Goal: Task Accomplishment & Management: Manage account settings

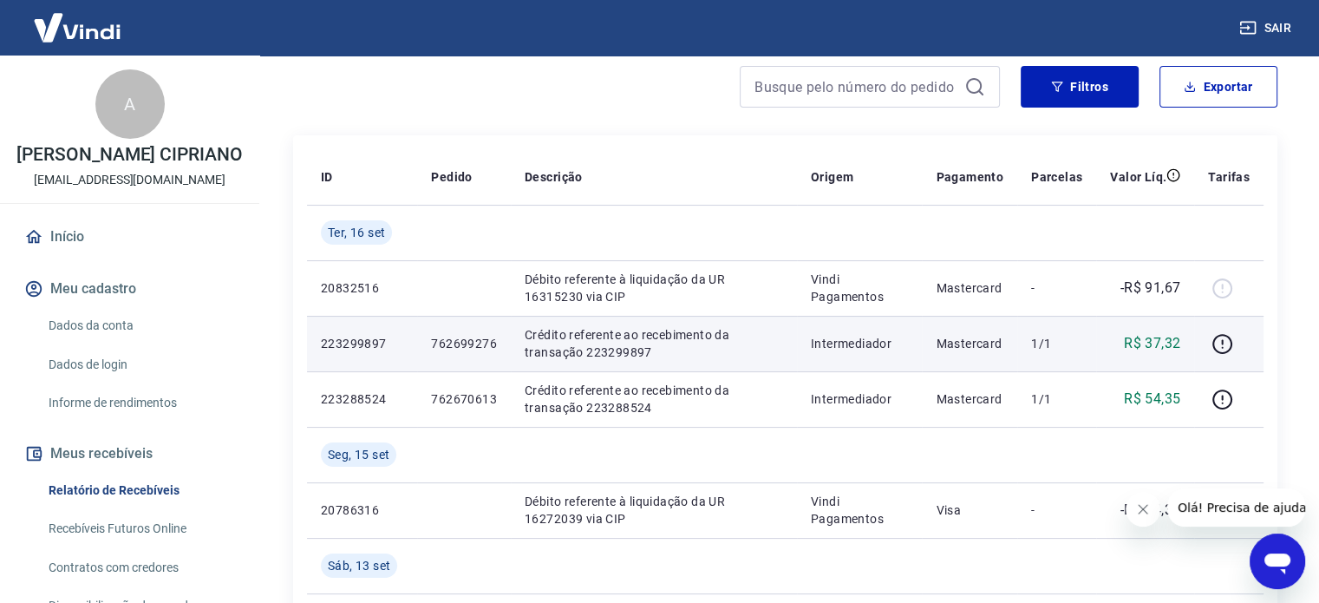
scroll to position [260, 0]
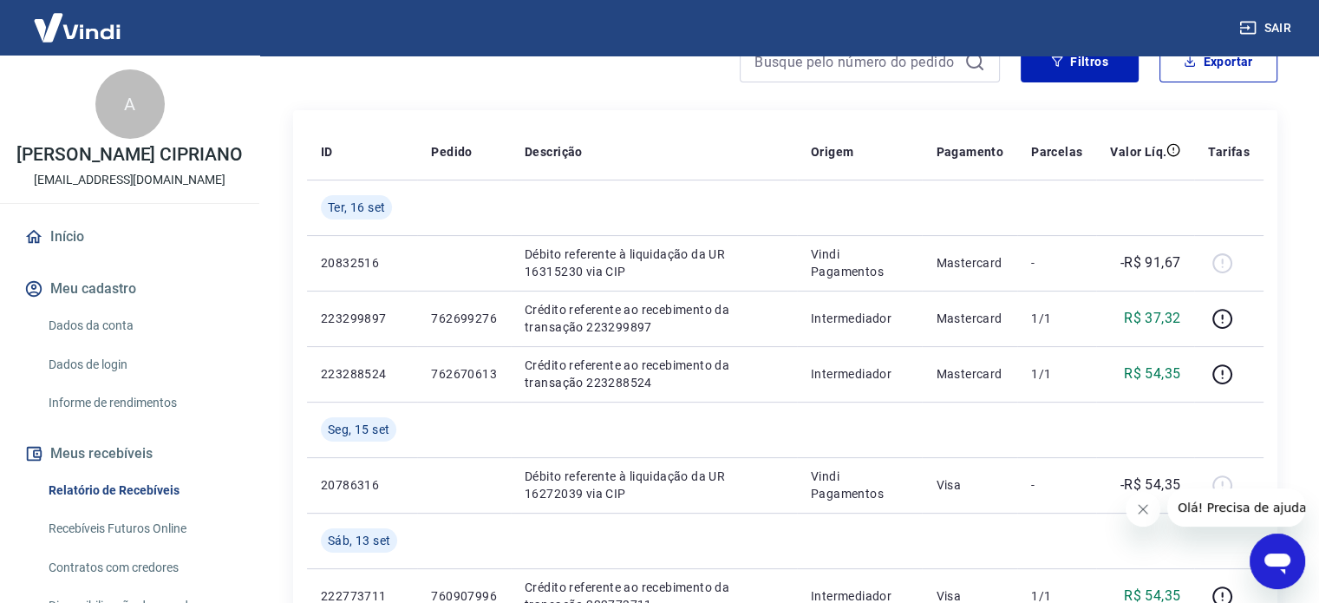
click at [1153, 508] on button "Fechar mensagem da empresa" at bounding box center [1143, 509] width 35 height 35
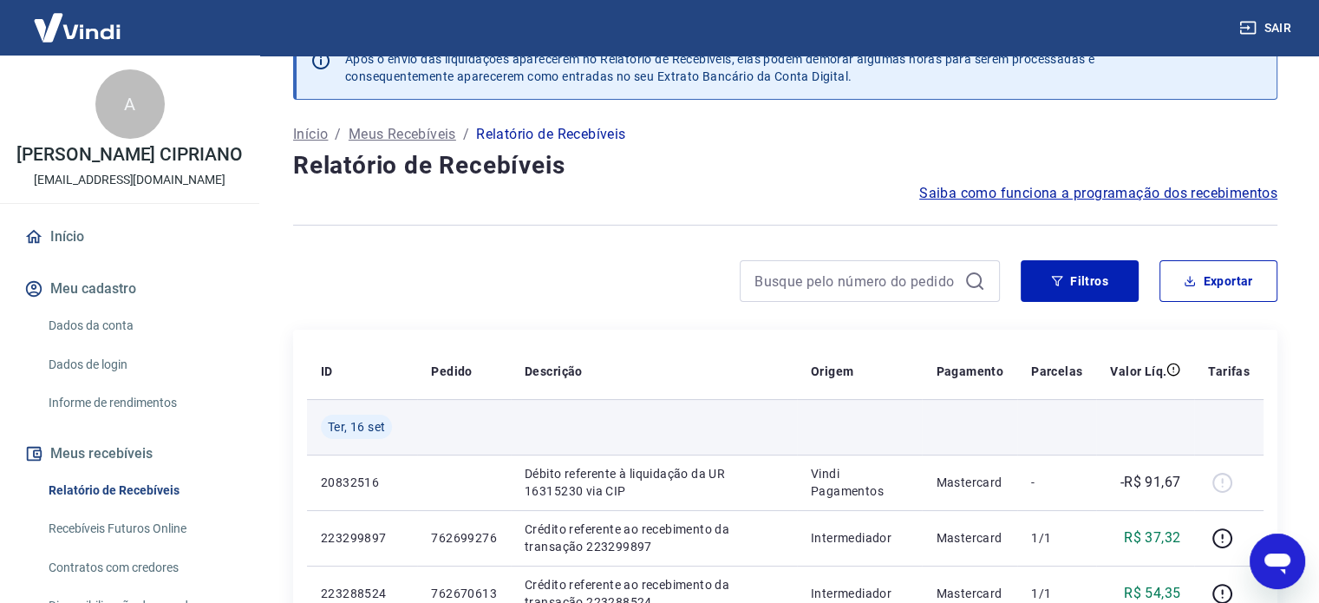
scroll to position [0, 0]
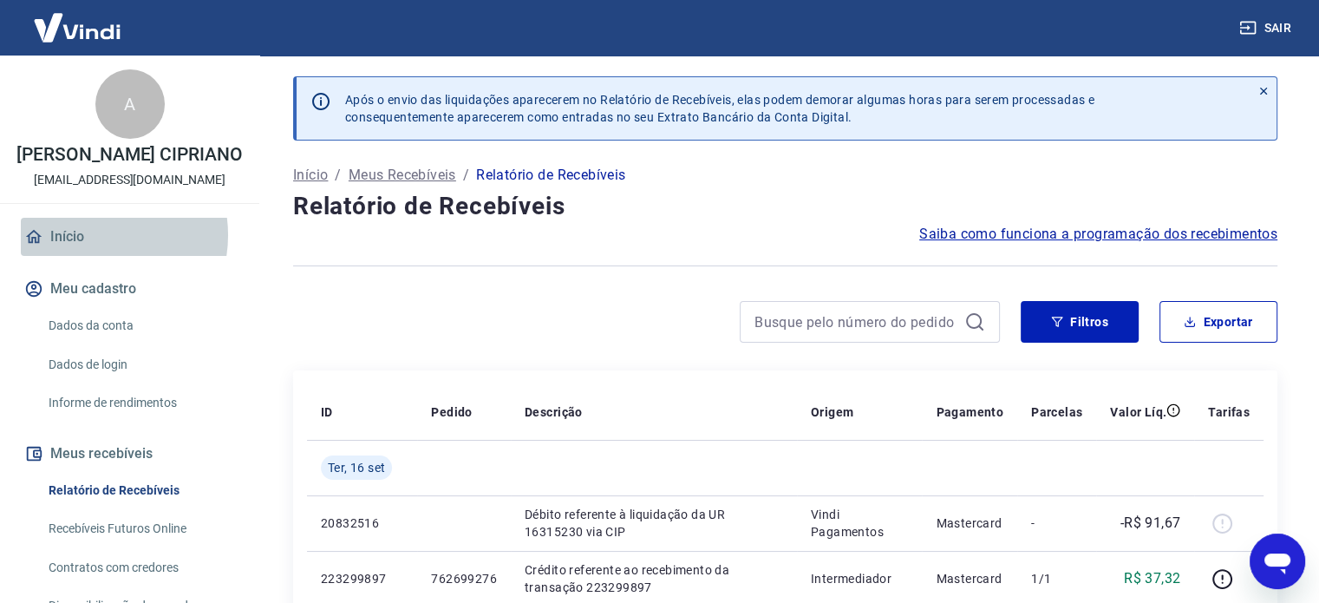
click at [91, 253] on link "Início" at bounding box center [130, 237] width 218 height 38
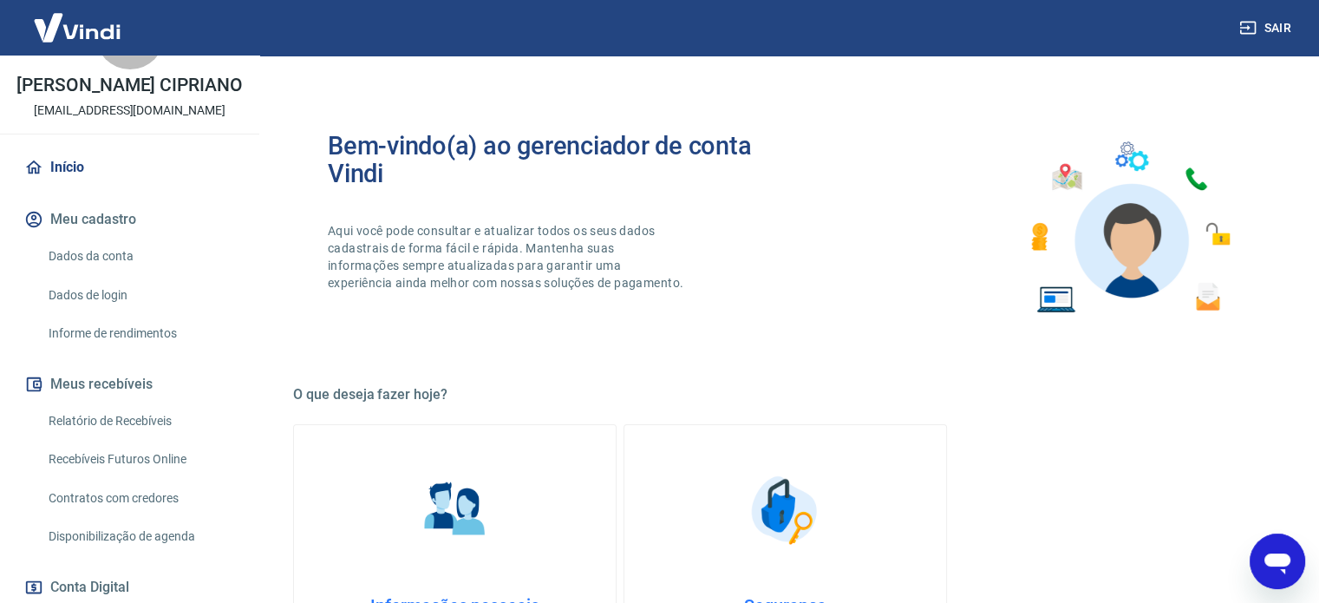
scroll to position [173, 0]
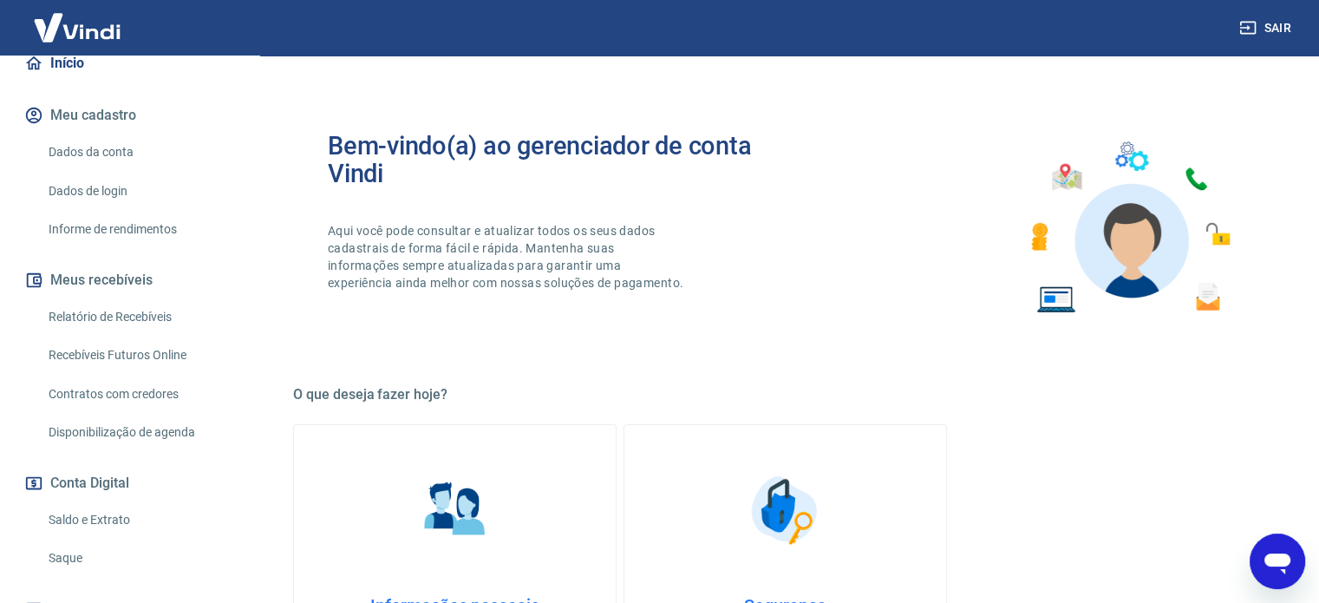
click at [118, 538] on link "Saldo e Extrato" at bounding box center [140, 520] width 197 height 36
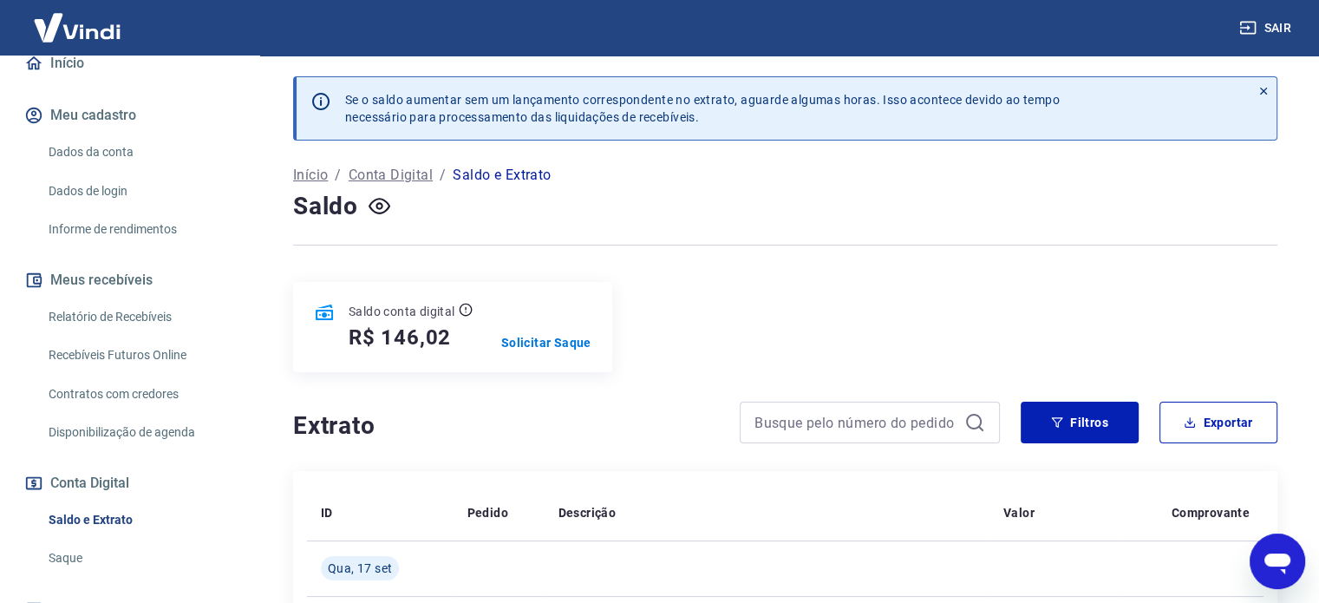
scroll to position [319, 0]
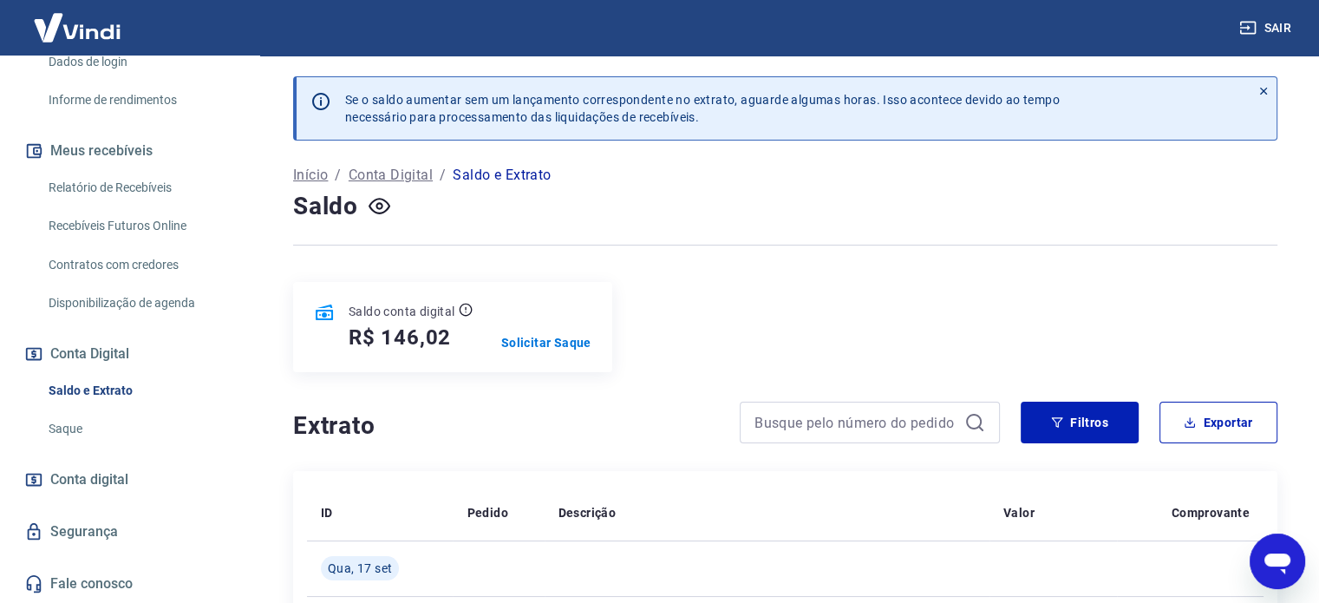
click at [97, 427] on link "Saque" at bounding box center [140, 429] width 197 height 36
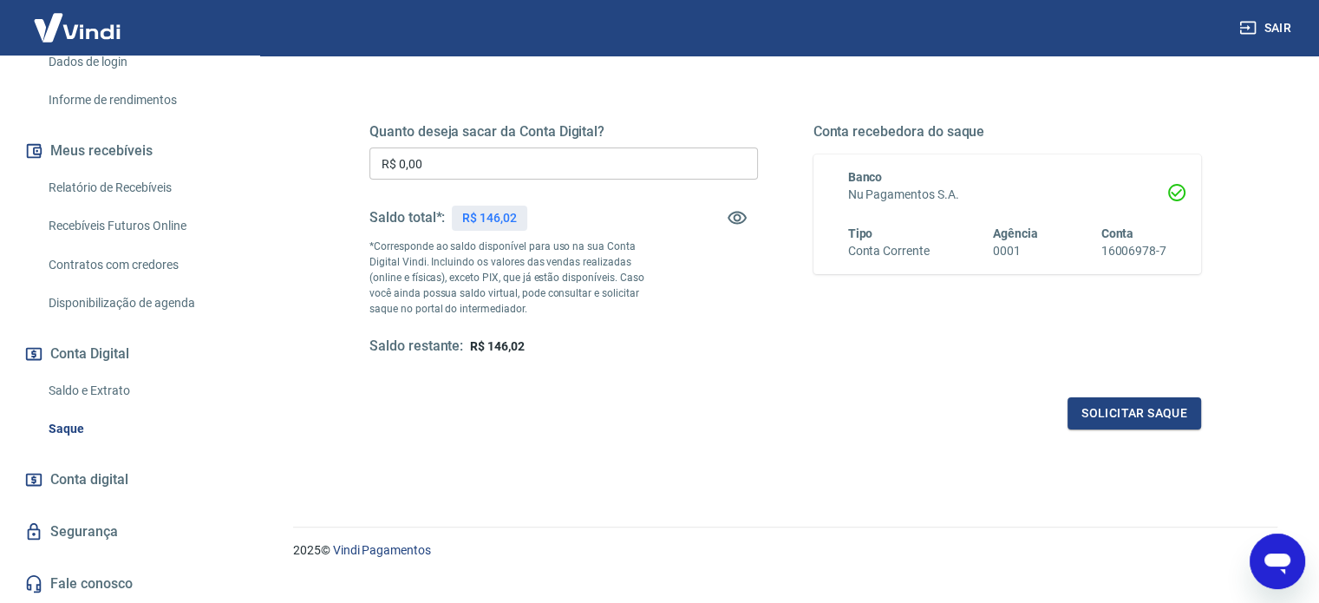
scroll to position [253, 0]
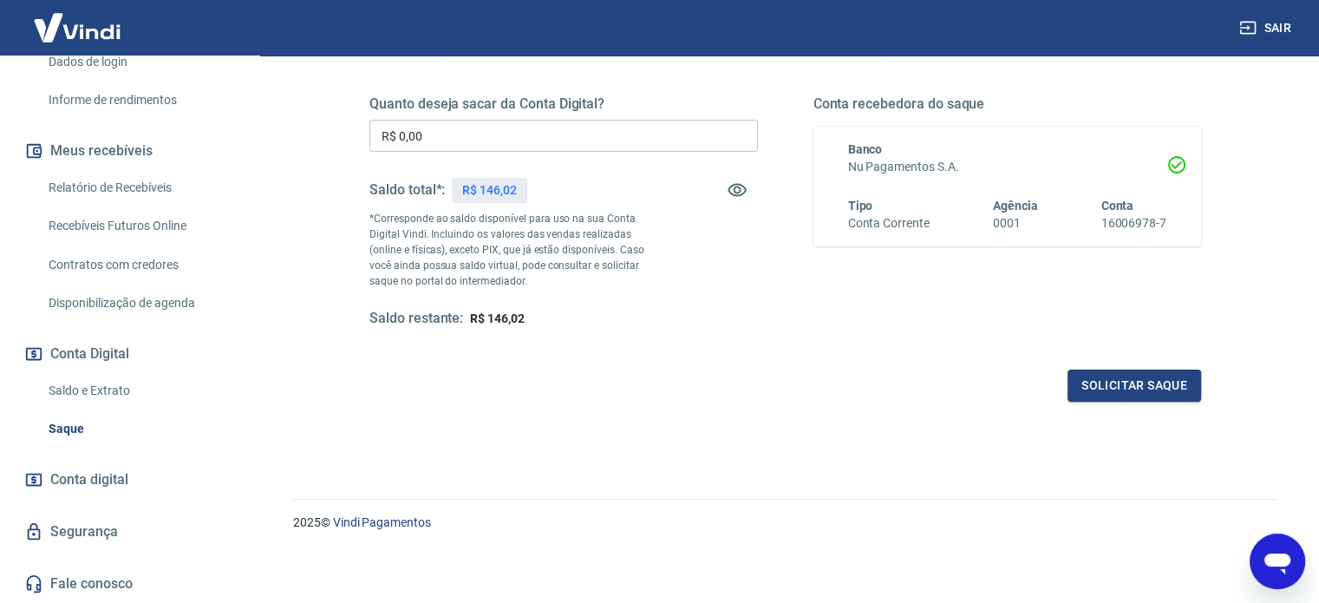
click at [108, 33] on img at bounding box center [77, 27] width 113 height 53
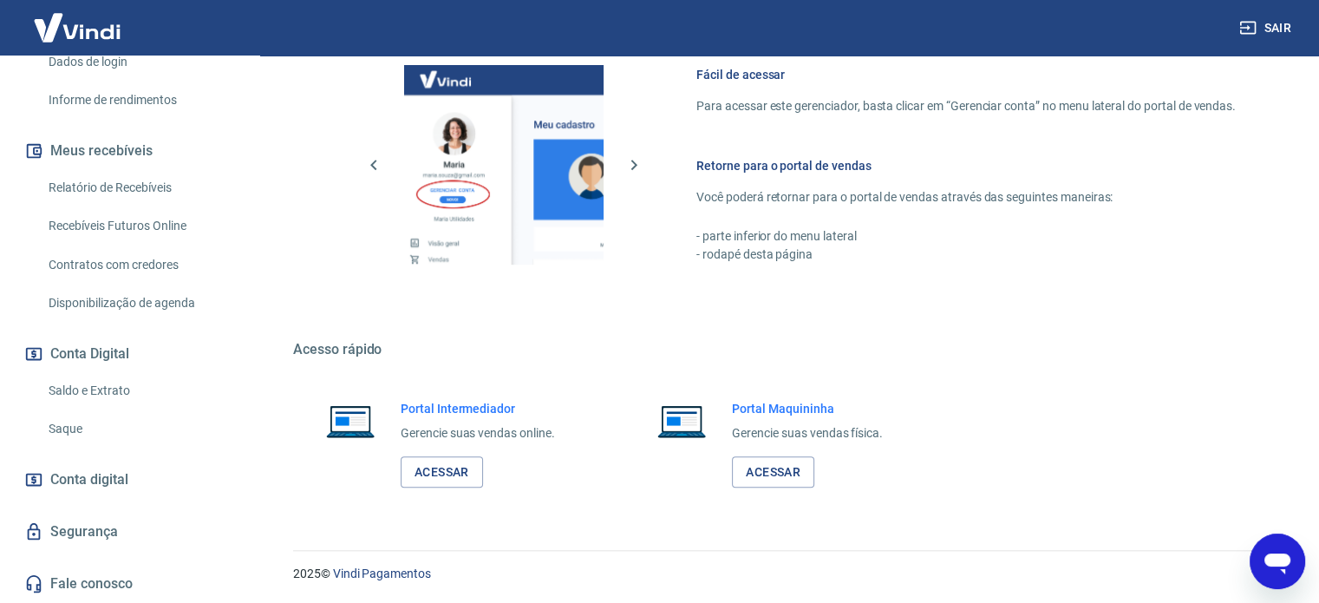
scroll to position [766, 0]
click at [142, 233] on link "Recebíveis Futuros Online" at bounding box center [140, 226] width 197 height 36
